Goal: Navigation & Orientation: Find specific page/section

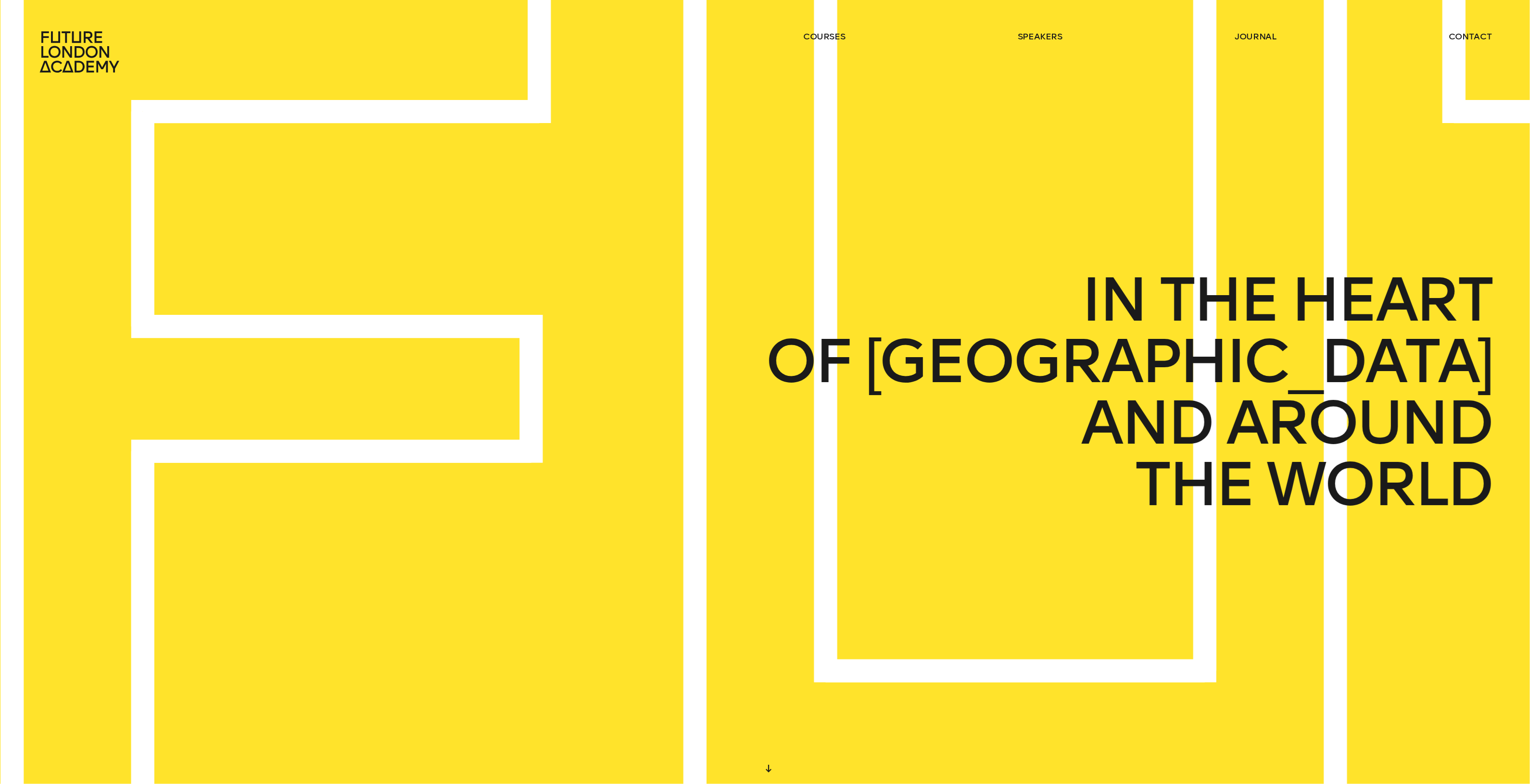
click at [1240, 376] on span "[GEOGRAPHIC_DATA]" at bounding box center [1178, 361] width 627 height 62
click at [1240, 376] on div "START DESIGNING YOUR FUTURE [DATE] WE CREATE LEARNING EXPERIENCES IN THE HEART …" at bounding box center [765, 392] width 1530 height 784
click at [1240, 376] on span "[GEOGRAPHIC_DATA]" at bounding box center [1122, 359] width 658 height 64
click at [1240, 376] on span "[GEOGRAPHIC_DATA]" at bounding box center [1178, 361] width 627 height 62
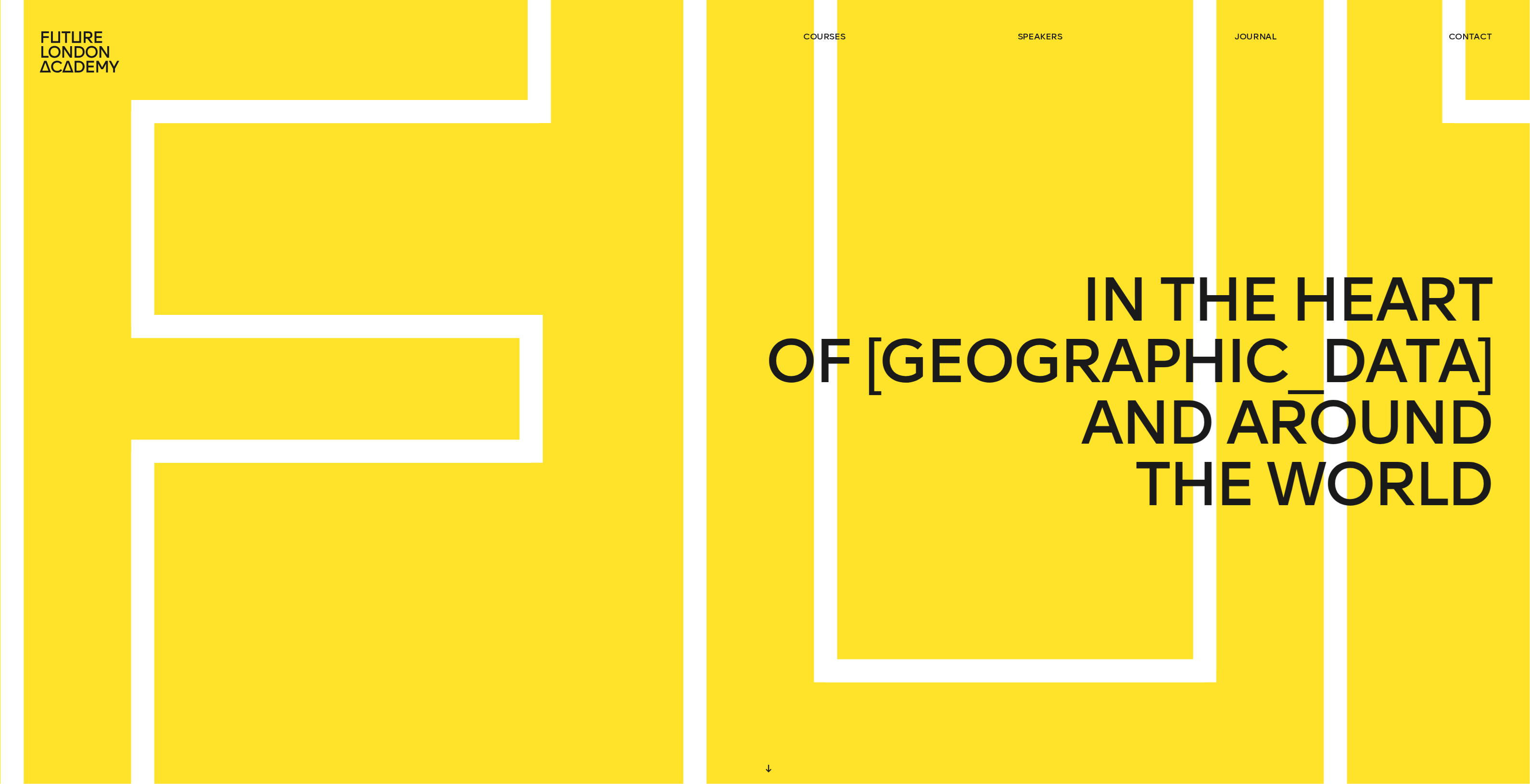
click at [1240, 376] on span "[GEOGRAPHIC_DATA]" at bounding box center [1178, 361] width 627 height 62
drag, startPoint x: 1240, startPoint y: 376, endPoint x: 937, endPoint y: 227, distance: 337.7
click at [1236, 376] on span "[GEOGRAPHIC_DATA]" at bounding box center [1066, 358] width 689 height 68
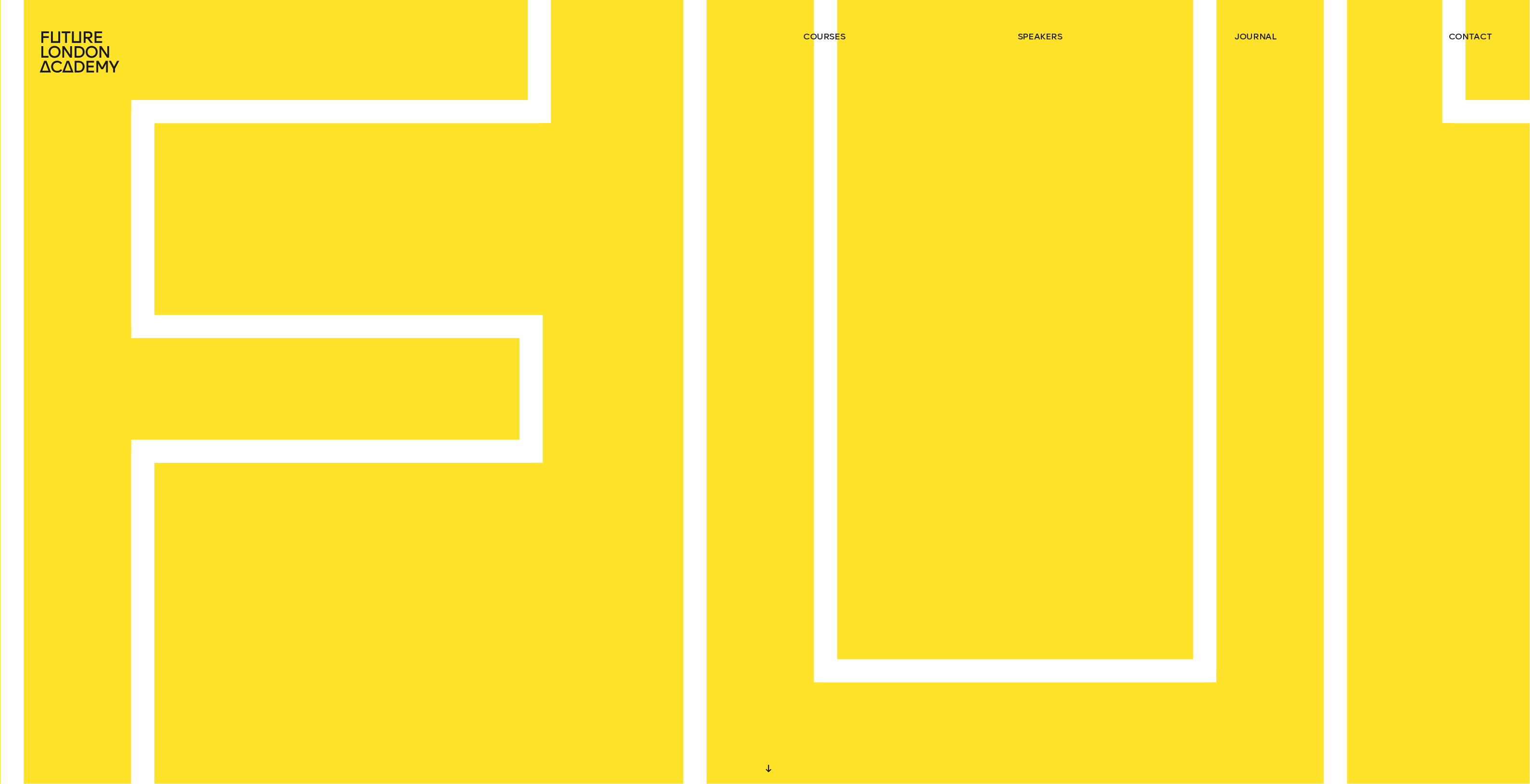
click at [1266, 37] on link "journal" at bounding box center [1255, 36] width 42 height 11
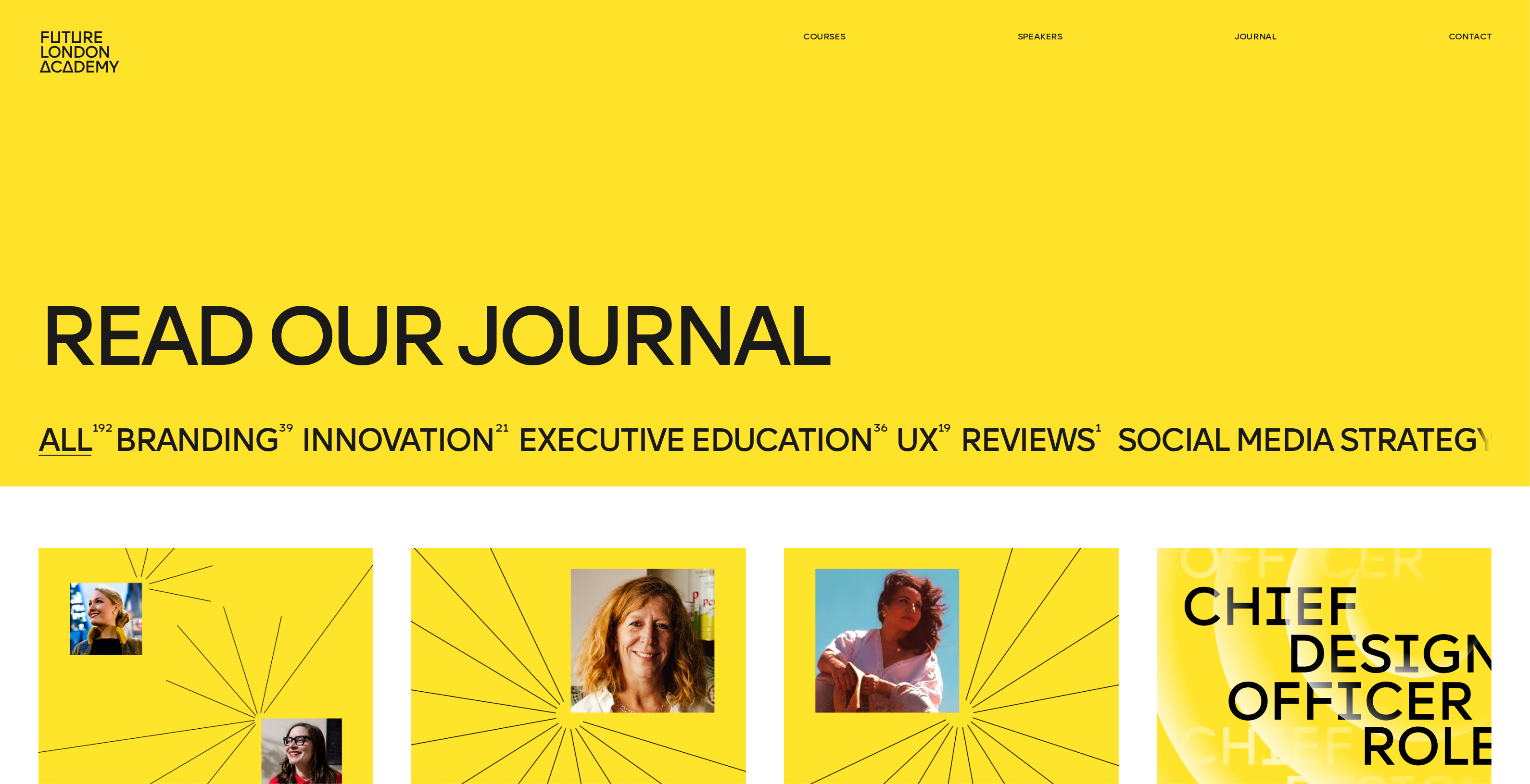
click at [1041, 35] on link "speakers" at bounding box center [1040, 36] width 45 height 11
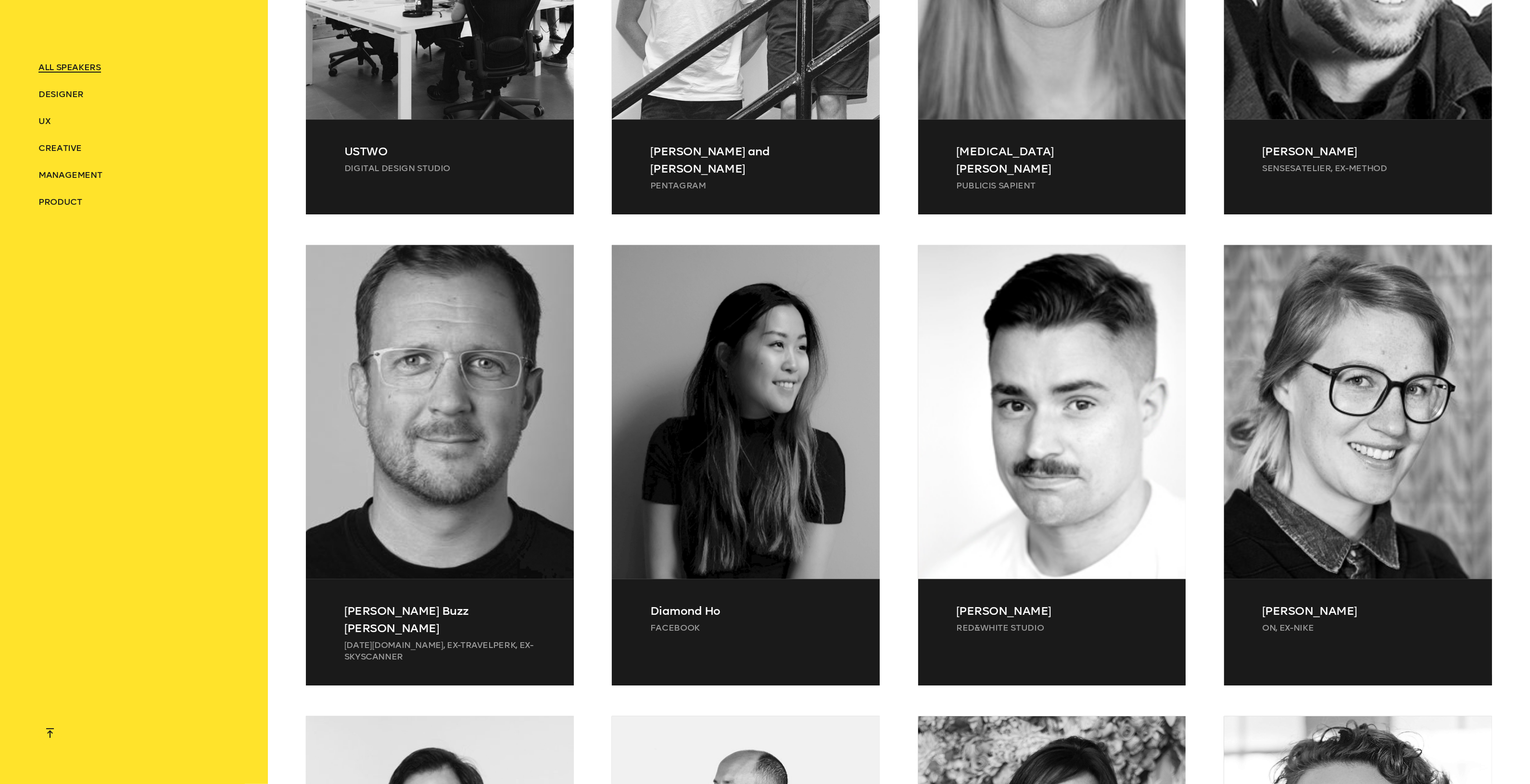
scroll to position [1862, 0]
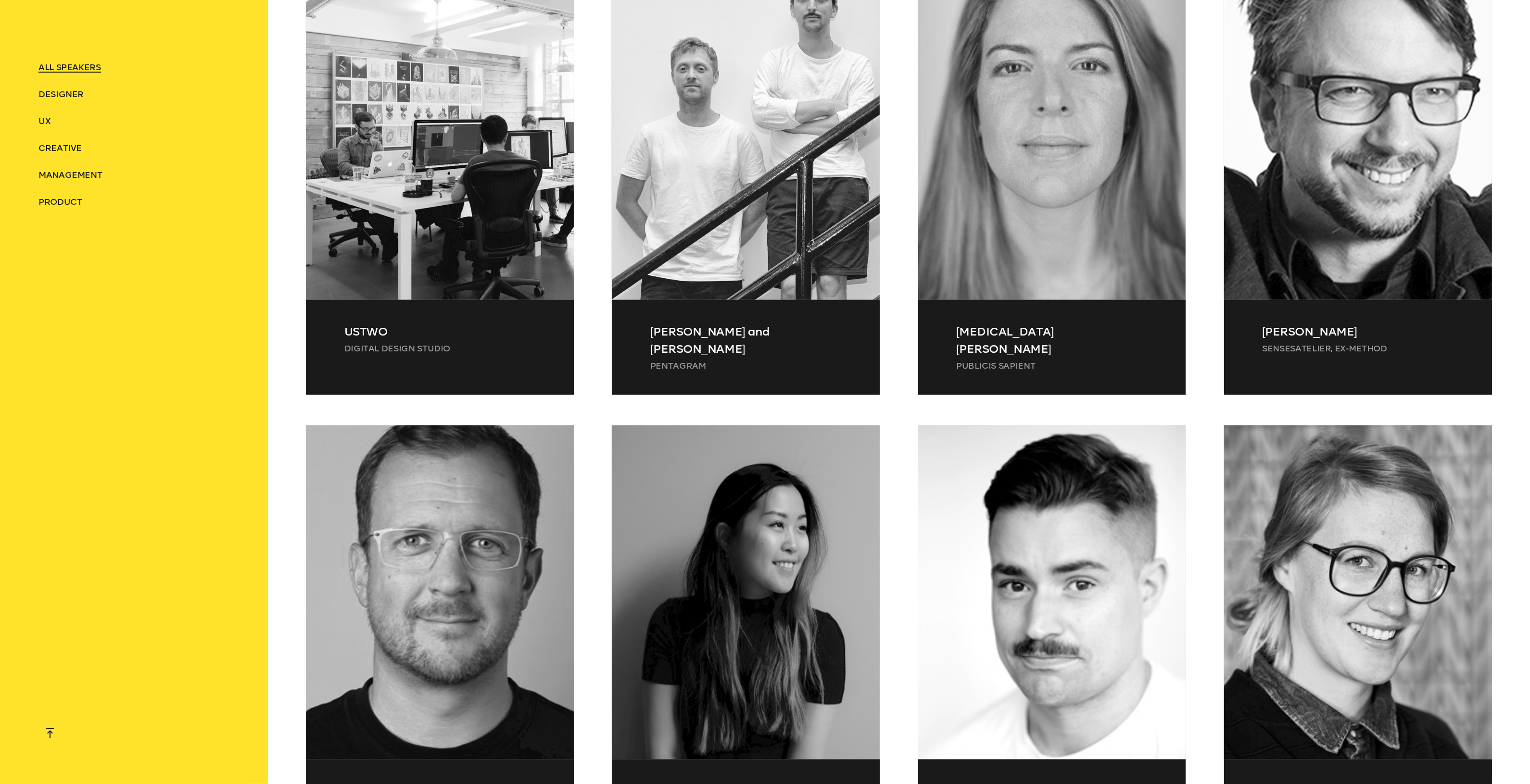
click at [52, 119] on li "UX" at bounding box center [134, 121] width 191 height 11
click at [46, 121] on span "UX" at bounding box center [44, 121] width 12 height 11
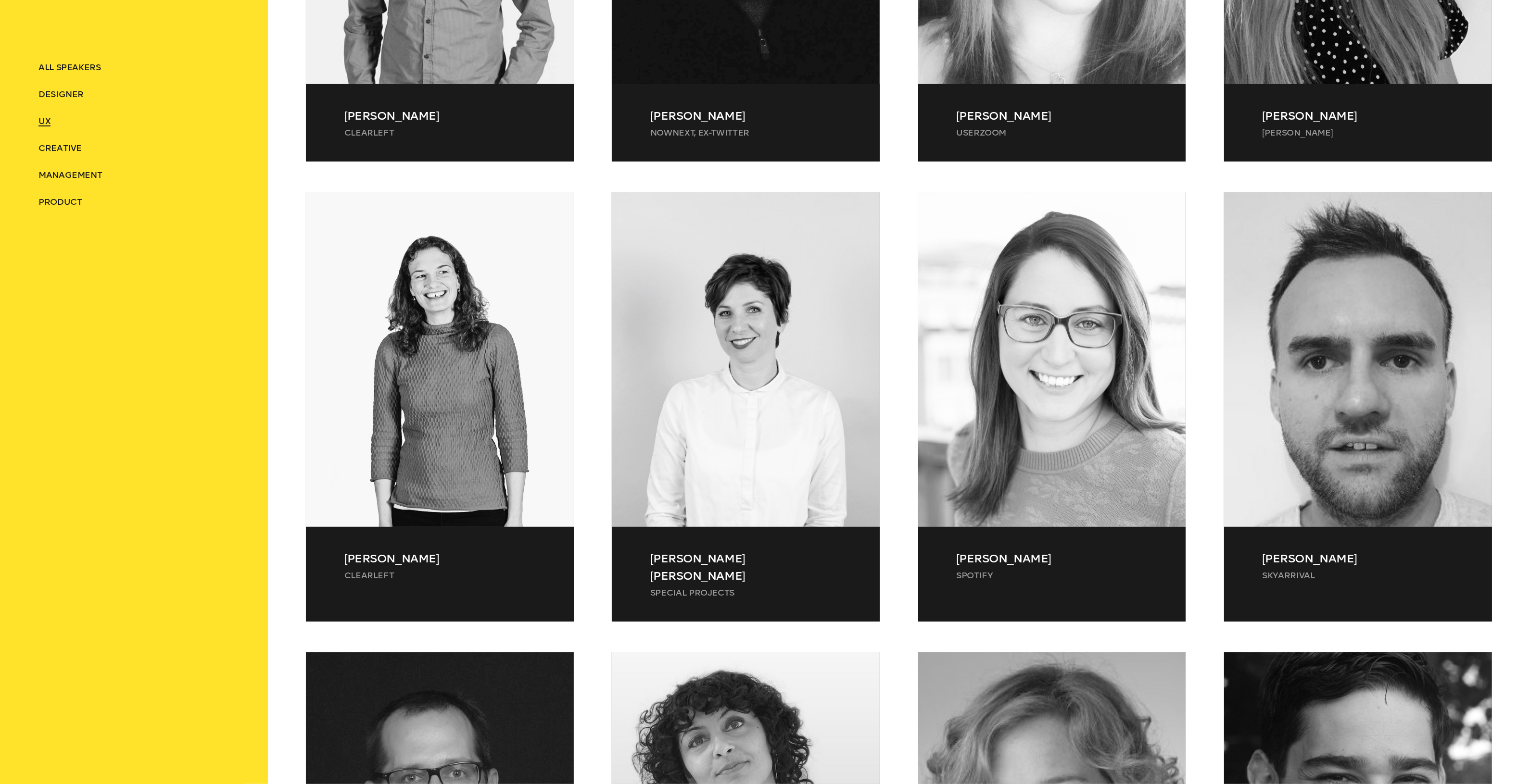
scroll to position [558, 0]
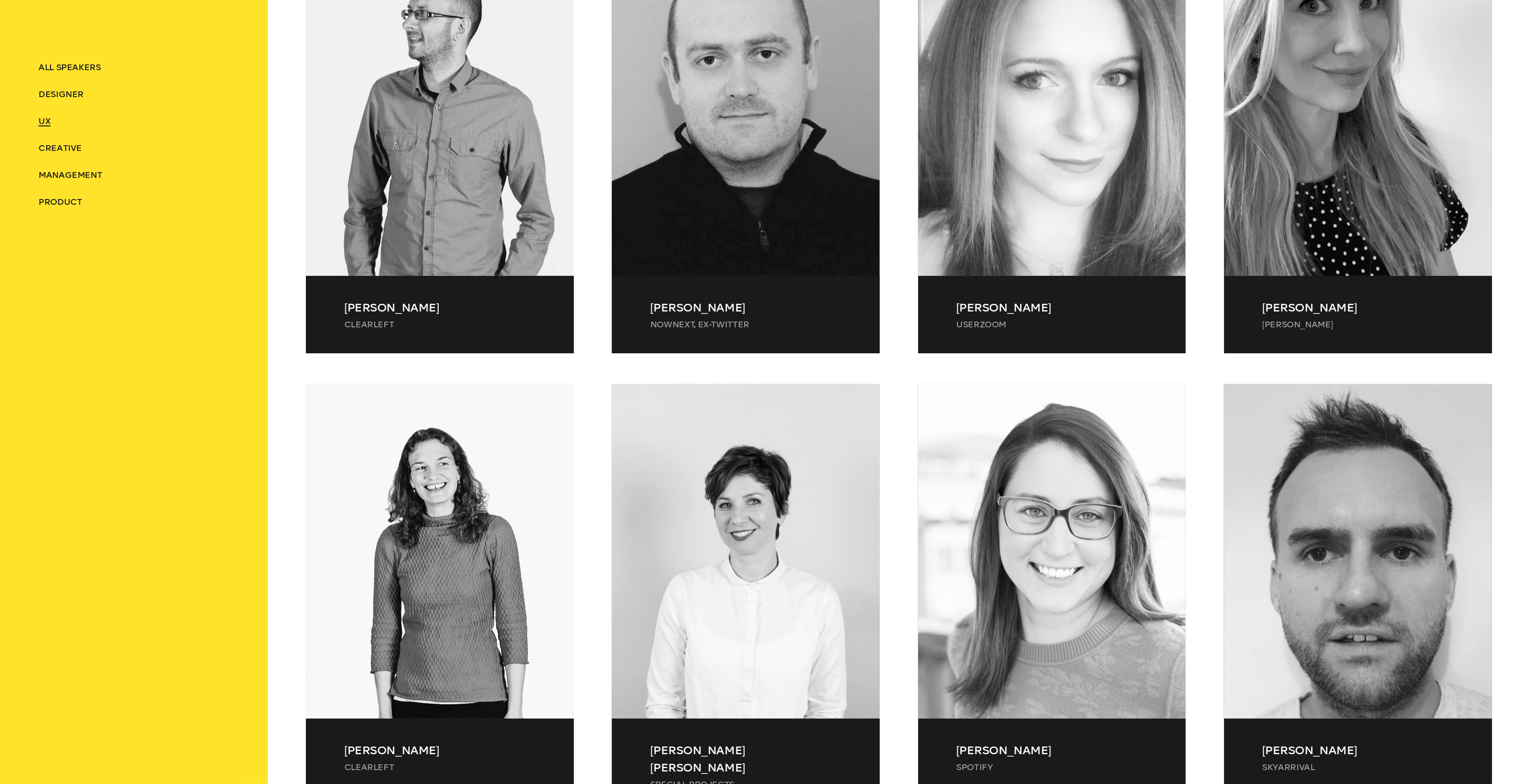
click at [78, 199] on span "Product" at bounding box center [60, 202] width 44 height 11
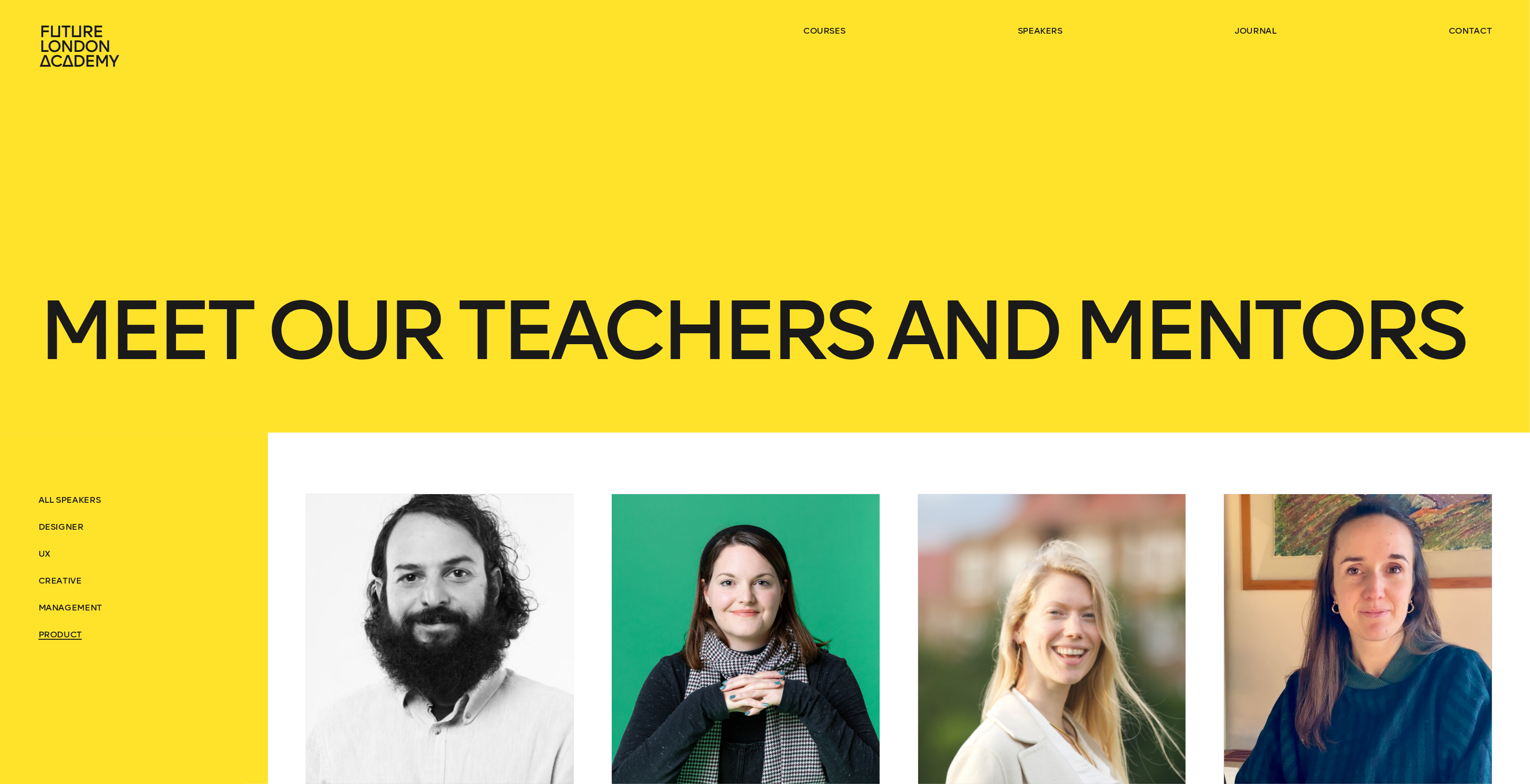
scroll to position [0, 0]
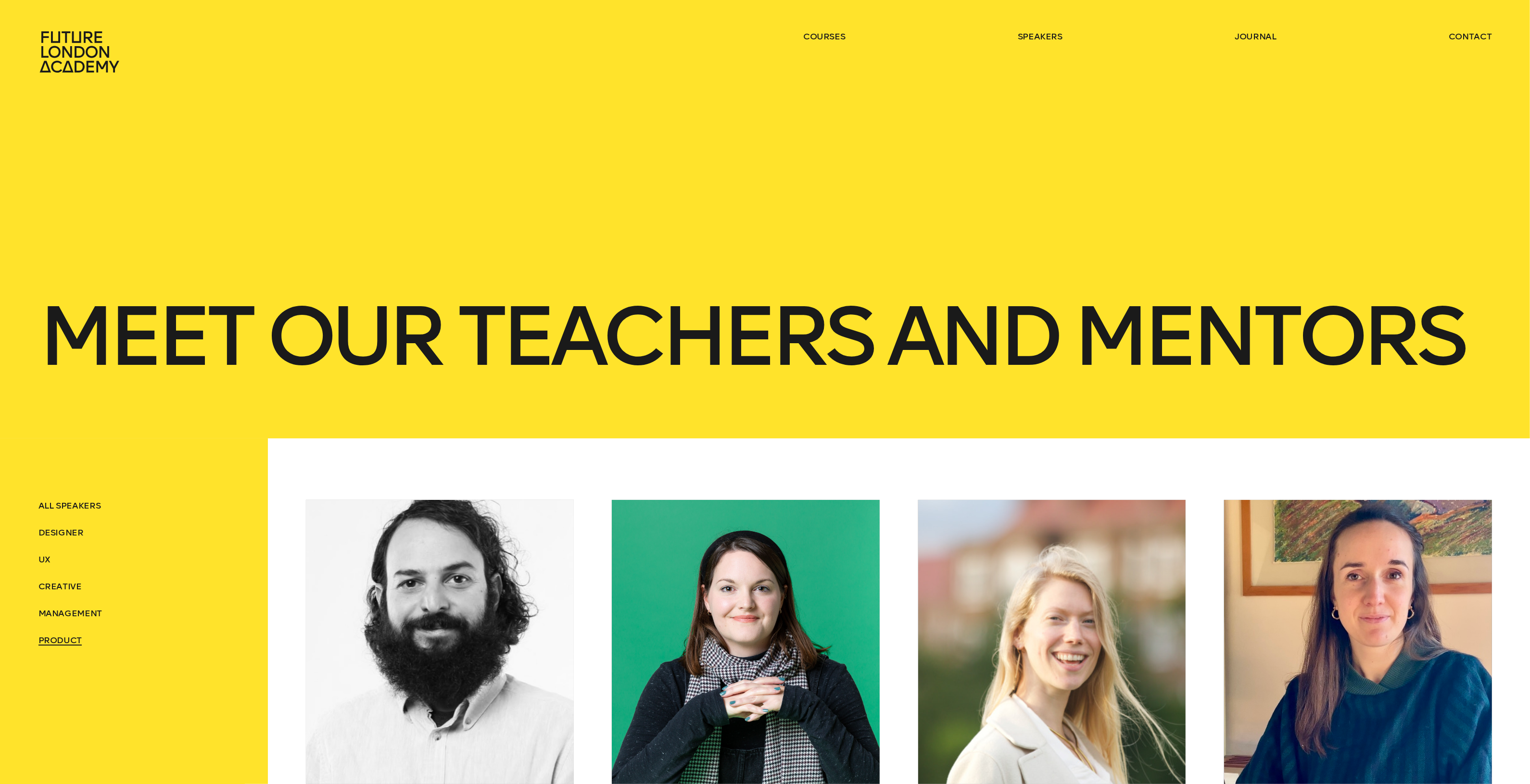
click at [99, 52] on icon at bounding box center [81, 52] width 85 height 42
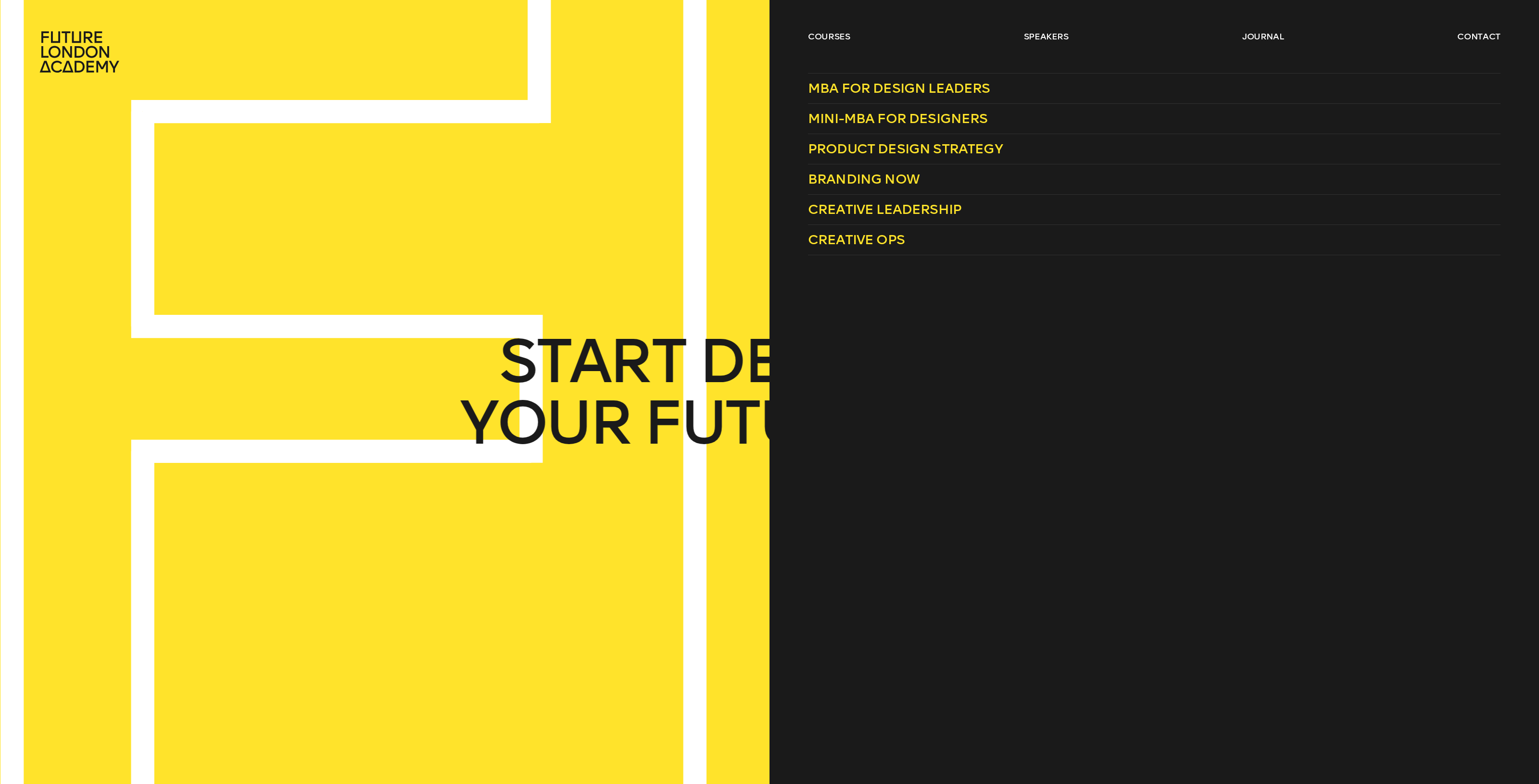
click at [839, 35] on link "courses" at bounding box center [829, 36] width 42 height 11
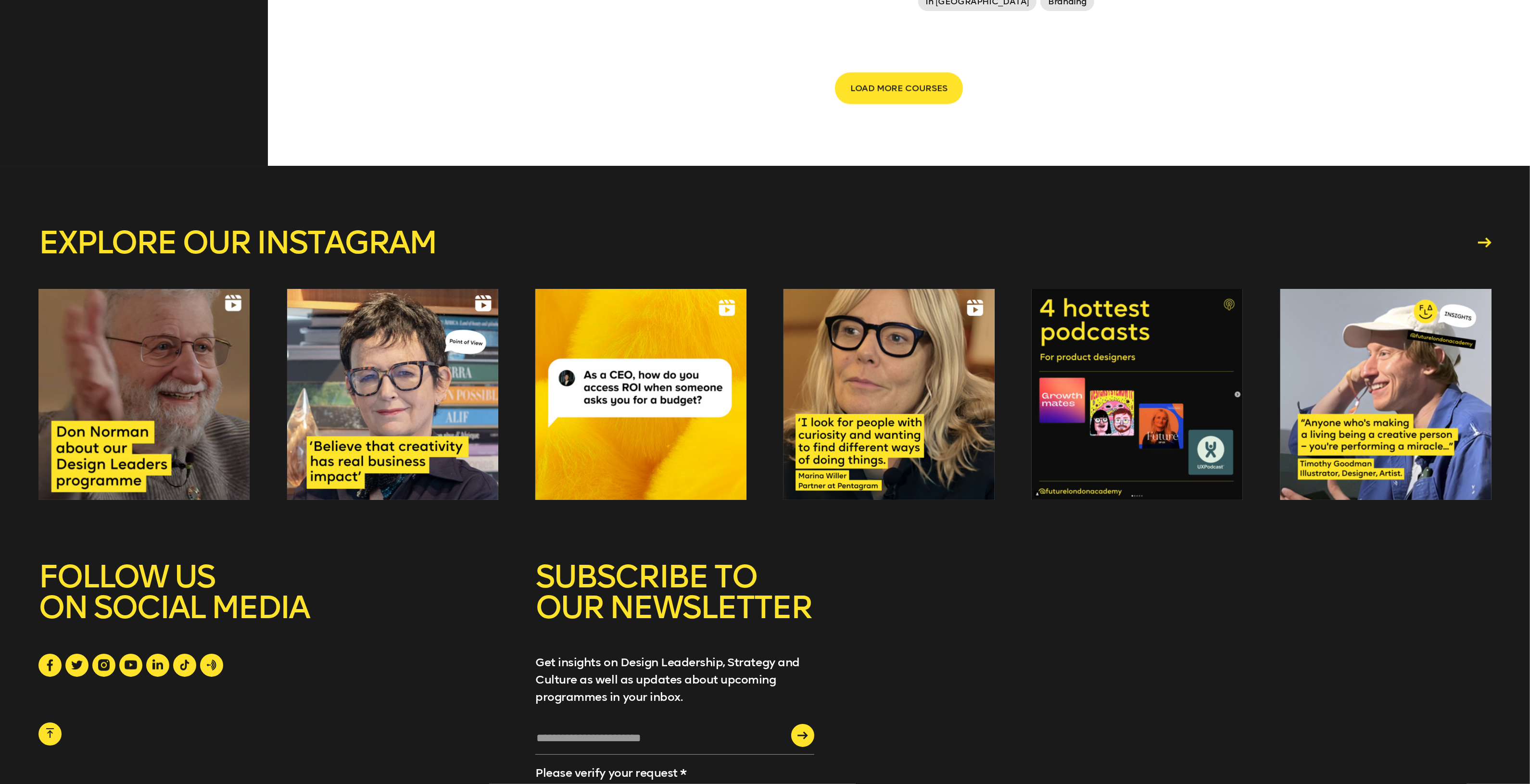
scroll to position [2722, 0]
